Goal: Communication & Community: Ask a question

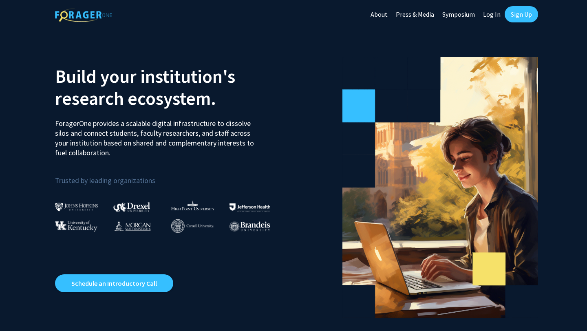
click at [524, 13] on link "Sign Up" at bounding box center [521, 14] width 33 height 16
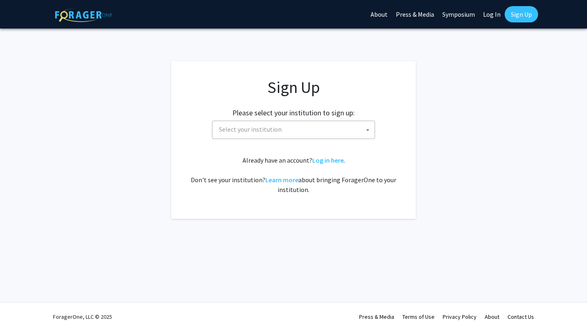
click at [352, 130] on span "Select your institution" at bounding box center [295, 129] width 159 height 17
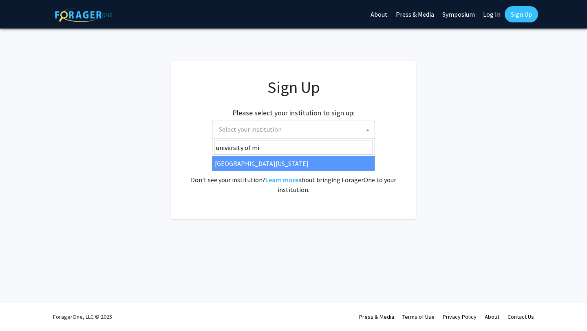
type input "university of mi"
select select "33"
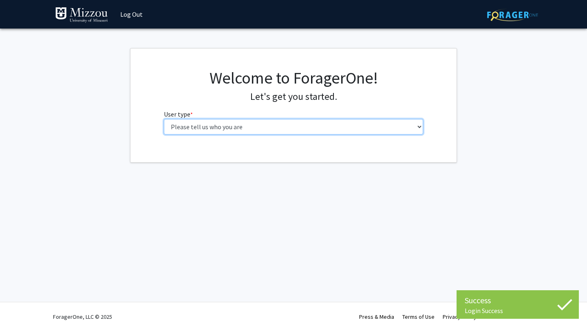
click at [301, 133] on select "Please tell us who you are Undergraduate Student Master's Student Doctoral Cand…" at bounding box center [294, 127] width 260 height 16
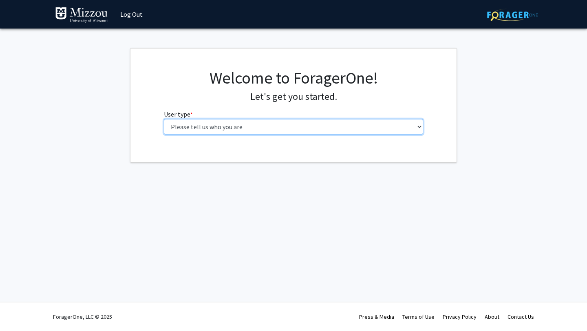
select select "1: undergrad"
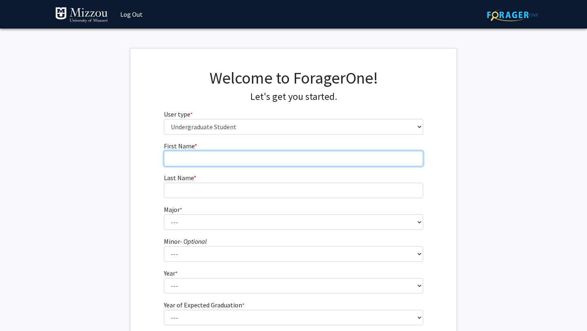
click at [304, 164] on input "First Name * required" at bounding box center [294, 159] width 260 height 16
type input "Kaylee"
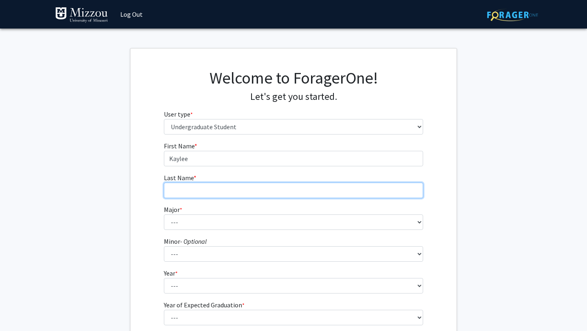
click at [198, 189] on input "Last Name * required" at bounding box center [294, 191] width 260 height 16
type input "Anderson"
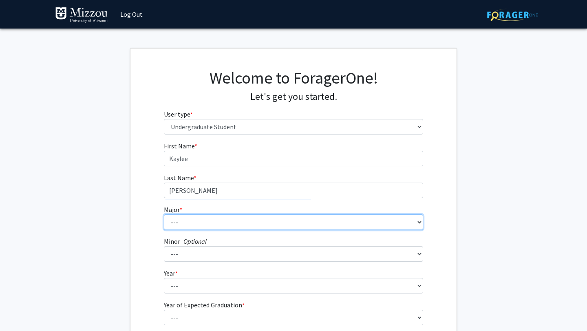
click at [179, 220] on select "--- Agribusiness Management Agricultural Education Agricultural Education: Comm…" at bounding box center [294, 223] width 260 height 16
select select "135: 2628"
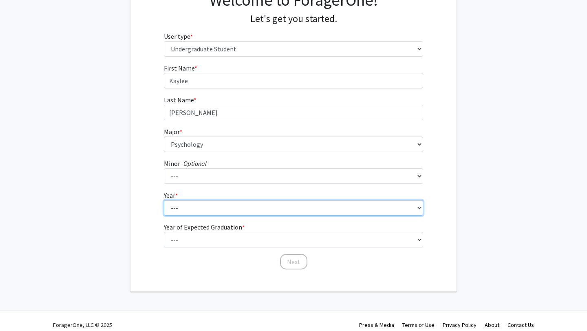
click at [239, 215] on select "--- First-year Sophomore Junior Senior Postbaccalaureate Certificate" at bounding box center [294, 208] width 260 height 16
select select "3: junior"
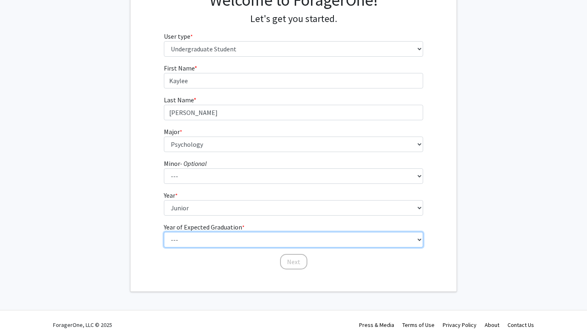
click at [253, 237] on select "--- 2025 2026 2027 2028 2029 2030 2031 2032 2033 2034" at bounding box center [294, 240] width 260 height 16
click at [281, 243] on select "--- 2025 2026 2027 2028 2029 2030 2031 2032 2033 2034" at bounding box center [294, 240] width 260 height 16
select select "3: 2027"
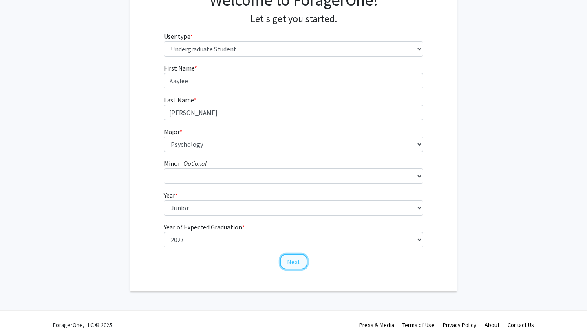
click at [293, 263] on button "Next" at bounding box center [293, 262] width 27 height 16
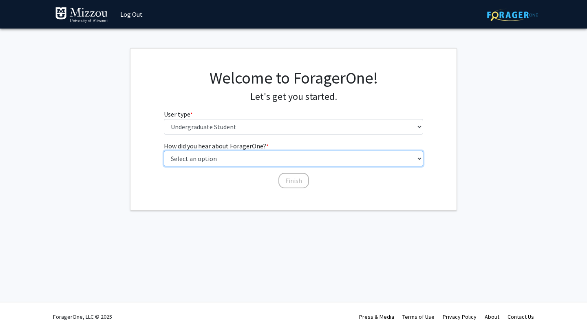
click at [290, 163] on select "Select an option Peer/student recommendation Faculty/staff recommendation Unive…" at bounding box center [294, 159] width 260 height 16
select select "5: other"
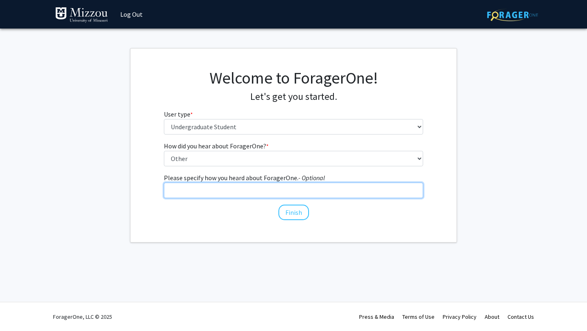
click at [264, 187] on input "Please specify how you heard about ForagerOne. - Optional" at bounding box center [294, 191] width 260 height 16
type input "My professor would like us to use it"
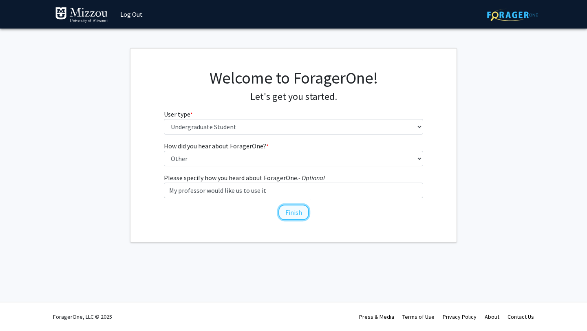
click at [294, 212] on button "Finish" at bounding box center [294, 213] width 31 height 16
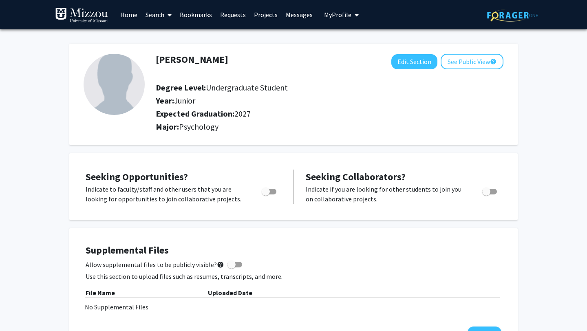
click at [166, 16] on span at bounding box center [167, 15] width 7 height 29
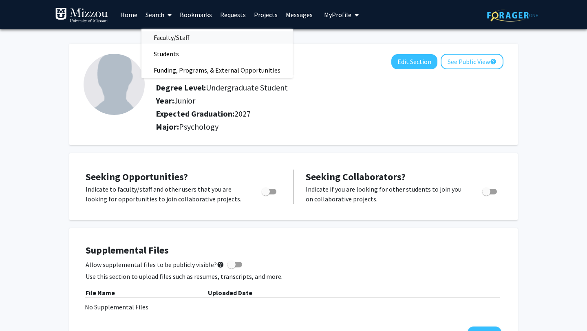
click at [181, 40] on span "Faculty/Staff" at bounding box center [172, 37] width 60 height 16
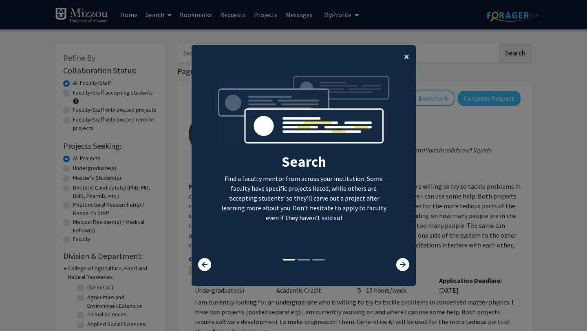
click at [408, 55] on span "×" at bounding box center [406, 56] width 5 height 13
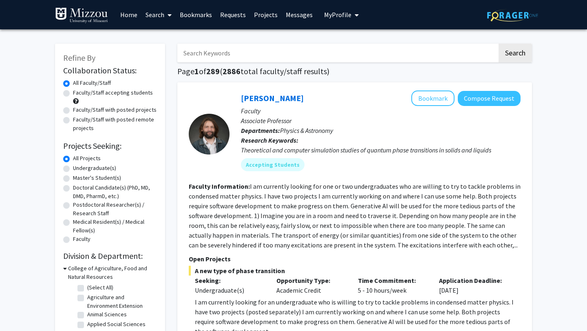
click at [372, 51] on input "Search Keywords" at bounding box center [337, 53] width 320 height 19
paste input "Dr. Ellis-Kalton'"
type input "Dr. Ellis-Kalton"
click at [517, 51] on button "Search" at bounding box center [515, 53] width 33 height 19
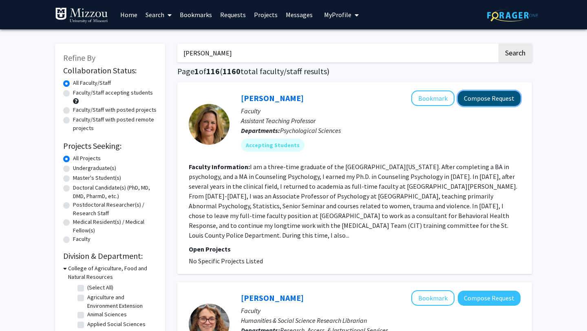
click at [501, 97] on button "Compose Request" at bounding box center [489, 98] width 63 height 15
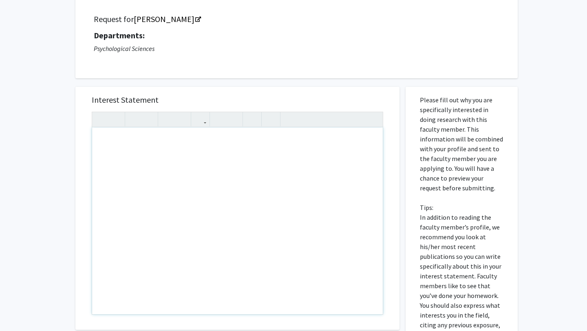
scroll to position [57, 0]
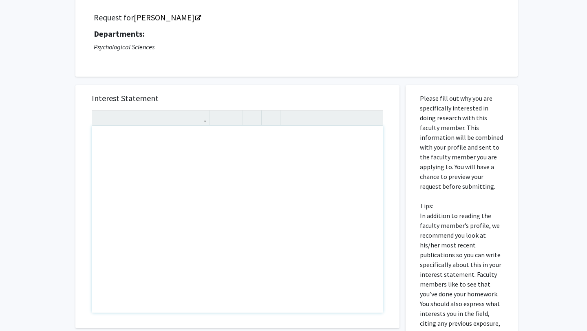
click at [231, 175] on div "Note to users with screen readers: Please press Alt+0 or Option+0 to deactivate…" at bounding box center [237, 219] width 291 height 187
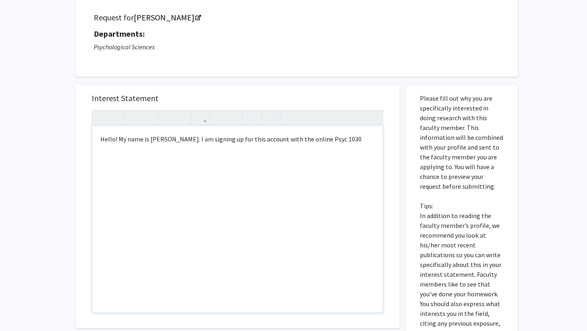
click at [337, 142] on div "Hello! My name is Kaylee Anderson. I am signing up for this account with the on…" at bounding box center [237, 219] width 291 height 187
click at [364, 142] on div "Hello! My name is Kaylee Anderson. I am signing up for this account with the on…" at bounding box center [237, 219] width 291 height 187
type textarea "Hello! My name is Kaylee Anderson. I am signing up for this account with the on…"
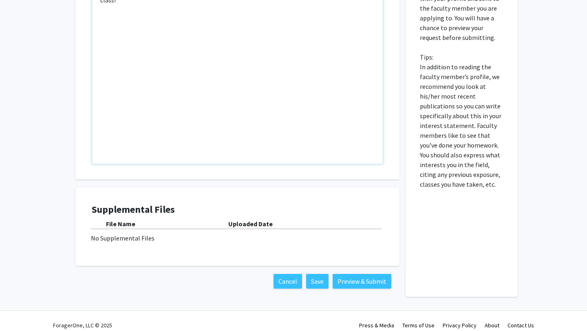
scroll to position [215, 0]
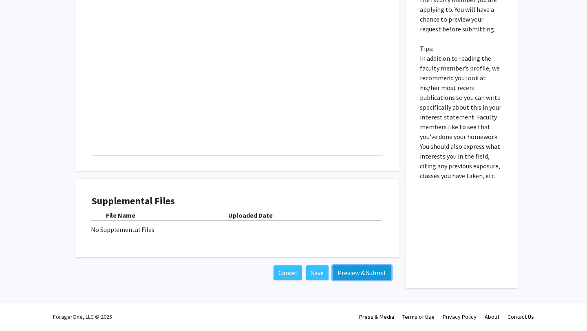
click at [354, 272] on button "Preview & Submit" at bounding box center [362, 273] width 59 height 15
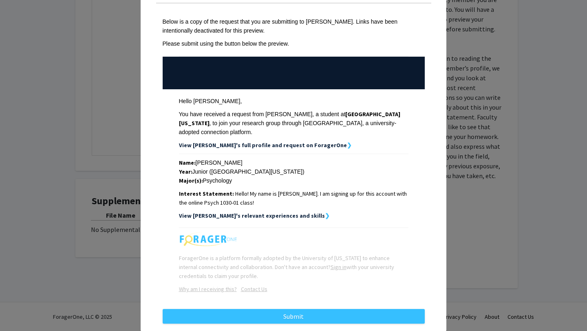
scroll to position [48, 0]
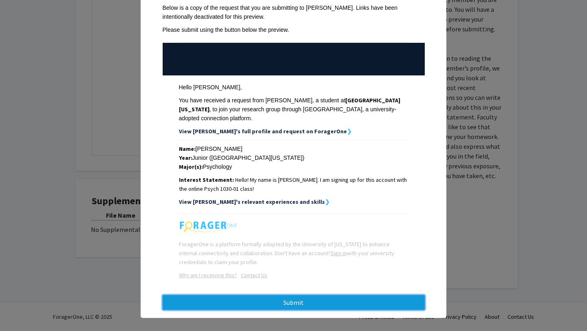
click at [340, 297] on button "Submit" at bounding box center [294, 302] width 262 height 15
